Goal: Entertainment & Leisure: Consume media (video, audio)

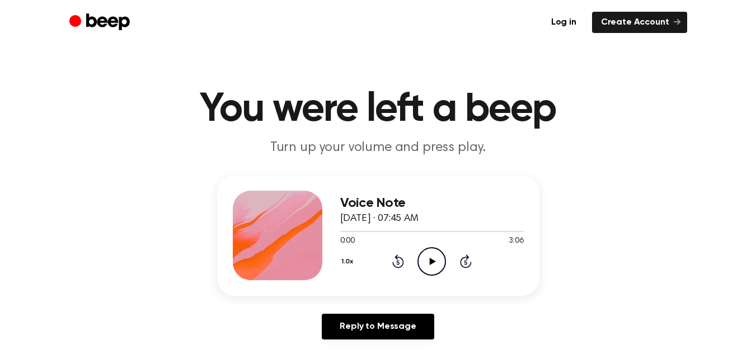
click at [434, 261] on icon at bounding box center [433, 261] width 6 height 7
click at [536, 115] on h1 "You were left a beep" at bounding box center [378, 110] width 573 height 40
click at [611, 148] on header "You were left a beep Turn up your volume and press play." at bounding box center [378, 124] width 730 height 68
click at [437, 261] on icon "Play Audio" at bounding box center [432, 261] width 29 height 29
